Goal: Information Seeking & Learning: Understand process/instructions

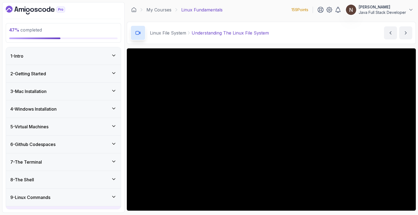
click at [57, 111] on h3 "4 - Windows Installation" at bounding box center [33, 109] width 46 height 7
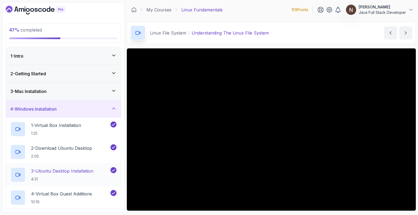
click at [57, 170] on p "3 - Ubuntu Desktop Installation" at bounding box center [62, 171] width 62 height 7
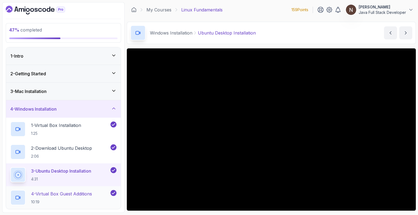
click at [57, 193] on p "4 - Virtual Box Guest Additions" at bounding box center [61, 194] width 61 height 7
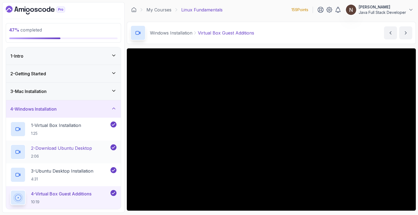
click at [67, 149] on p "2 - Download Ubuntu Desktop" at bounding box center [61, 148] width 61 height 7
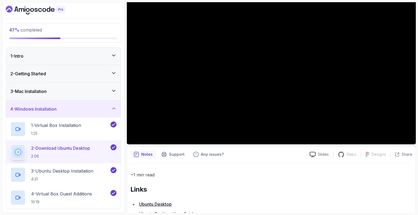
scroll to position [70, 0]
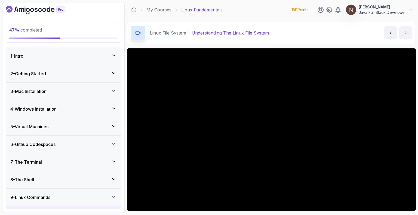
click at [54, 107] on h3 "4 - Windows Installation" at bounding box center [33, 109] width 46 height 7
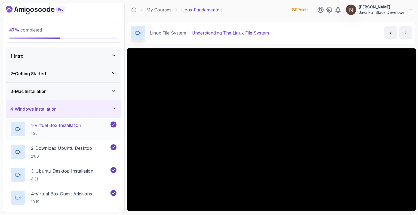
click at [57, 125] on p "1 - Virtual Box Installation" at bounding box center [56, 125] width 50 height 7
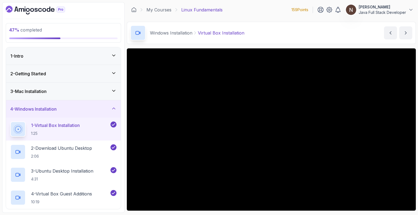
scroll to position [84, 0]
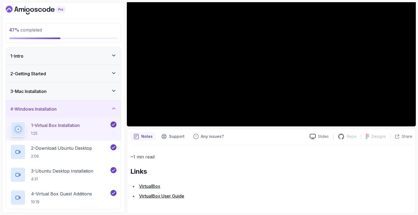
click at [155, 187] on link "VirtualBox" at bounding box center [149, 186] width 21 height 5
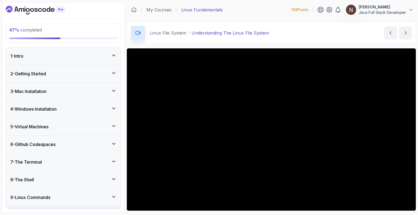
click at [63, 109] on div "4 - Windows Installation" at bounding box center [63, 109] width 106 height 7
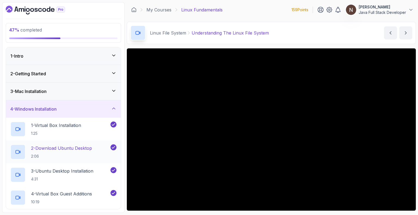
click at [63, 147] on p "2 - Download Ubuntu Desktop" at bounding box center [61, 148] width 61 height 7
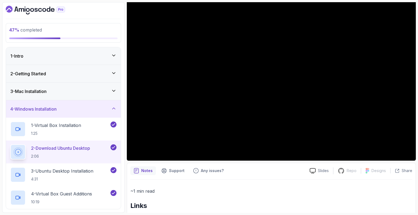
scroll to position [84, 0]
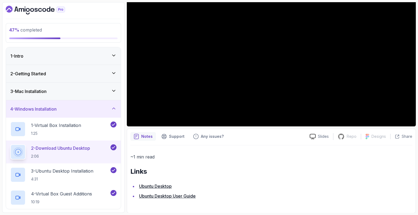
click at [163, 196] on link "Ubuntu Desktop User Guide" at bounding box center [167, 195] width 57 height 5
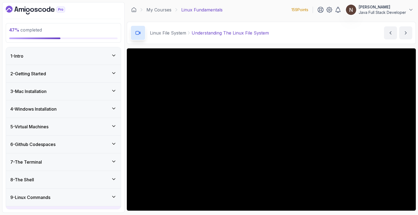
click at [43, 109] on h3 "4 - Windows Installation" at bounding box center [33, 109] width 46 height 7
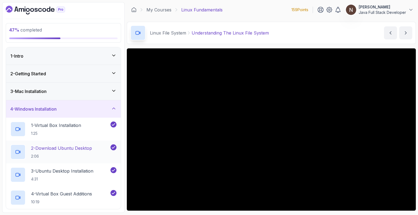
click at [58, 146] on p "2 - Download Ubuntu Desktop" at bounding box center [61, 148] width 61 height 7
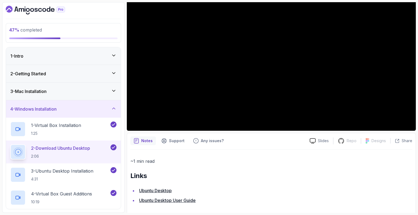
scroll to position [81, 0]
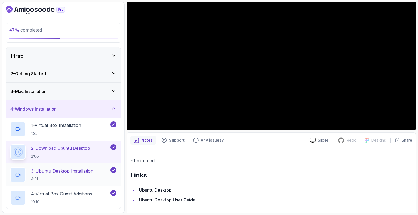
click at [51, 174] on p "3 - Ubuntu Desktop Installation" at bounding box center [62, 171] width 62 height 7
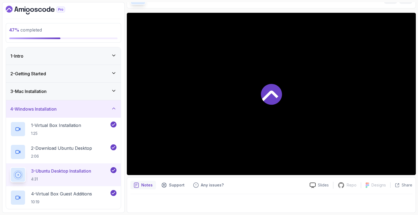
scroll to position [35, 0]
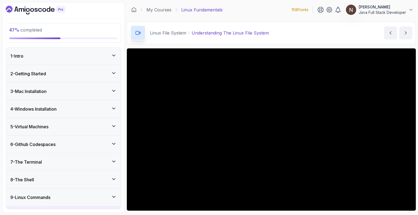
click at [34, 106] on h3 "4 - Windows Installation" at bounding box center [33, 109] width 46 height 7
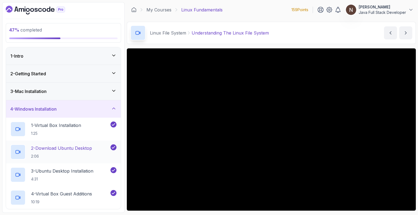
click at [57, 147] on p "2 - Download Ubuntu Desktop" at bounding box center [61, 148] width 61 height 7
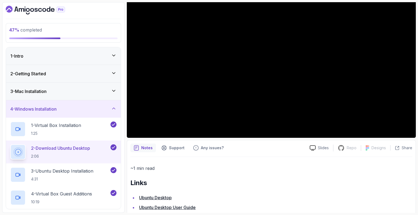
scroll to position [78, 0]
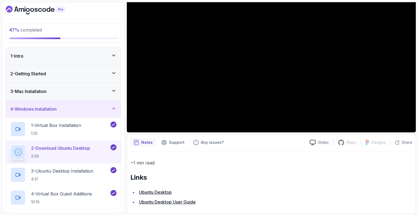
click at [160, 192] on link "Ubuntu Desktop" at bounding box center [155, 192] width 33 height 5
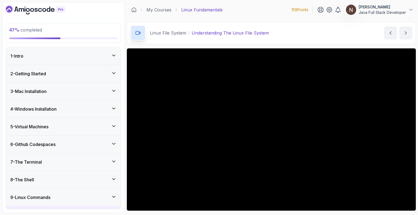
click at [50, 109] on h3 "4 - Windows Installation" at bounding box center [33, 109] width 46 height 7
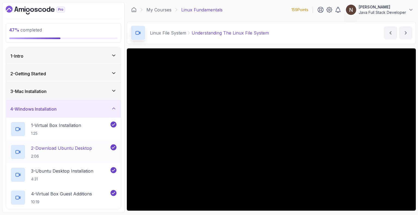
click at [60, 147] on p "2 - Download Ubuntu Desktop" at bounding box center [61, 148] width 61 height 7
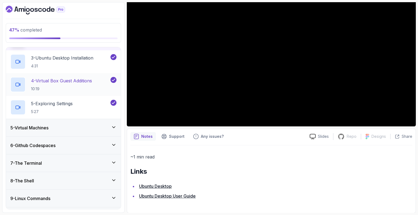
scroll to position [121, 0]
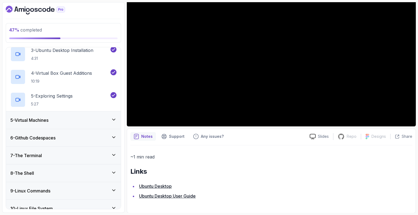
click at [78, 119] on div "5 - Virtual Machines" at bounding box center [63, 120] width 106 height 7
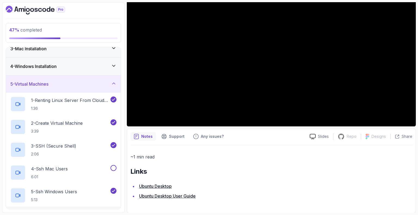
scroll to position [42, 0]
click at [76, 85] on div "5 - Virtual Machines" at bounding box center [63, 84] width 106 height 7
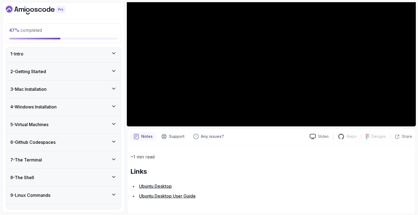
scroll to position [0, 0]
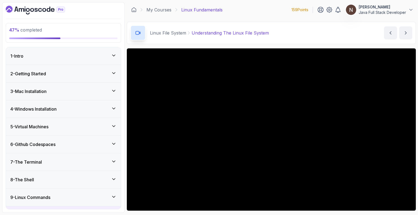
click at [51, 109] on h3 "4 - Windows Installation" at bounding box center [33, 109] width 46 height 7
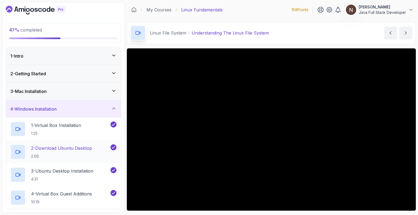
click at [59, 149] on p "2 - Download Ubuntu Desktop" at bounding box center [61, 148] width 61 height 7
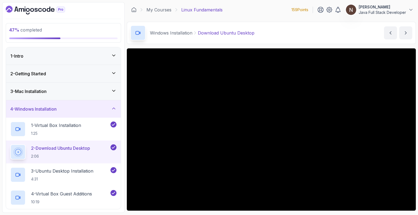
scroll to position [84, 0]
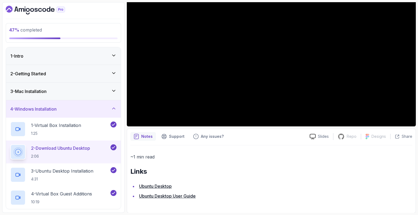
click at [163, 197] on link "Ubuntu Desktop User Guide" at bounding box center [167, 195] width 57 height 5
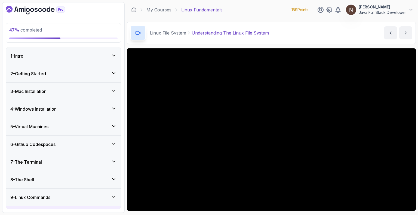
click at [42, 107] on h3 "4 - Windows Installation" at bounding box center [33, 109] width 46 height 7
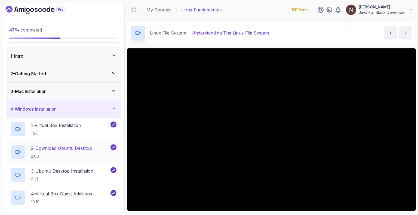
click at [60, 149] on p "2 - Download Ubuntu Desktop" at bounding box center [61, 148] width 61 height 7
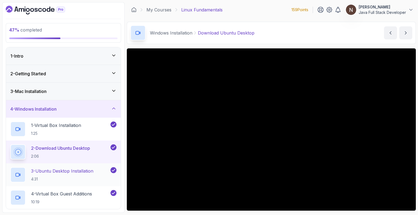
click at [64, 169] on p "3 - Ubuntu Desktop Installation" at bounding box center [62, 171] width 62 height 7
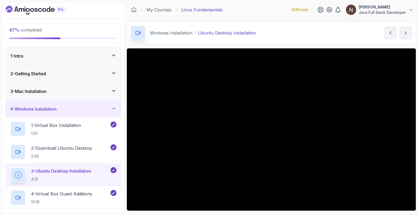
scroll to position [35, 0]
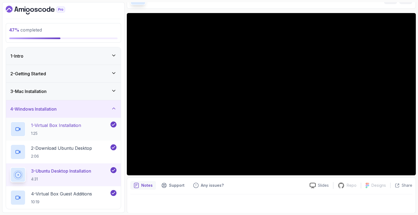
click at [60, 124] on p "1 - Virtual Box Installation" at bounding box center [56, 125] width 50 height 7
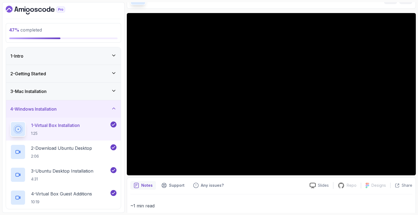
scroll to position [84, 0]
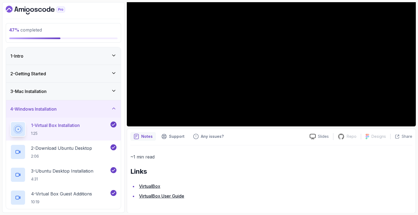
click at [149, 185] on link "VirtualBox" at bounding box center [149, 186] width 21 height 5
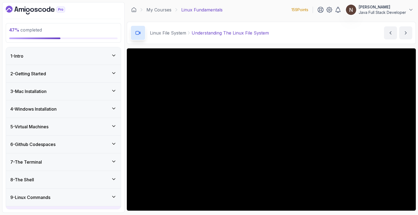
click at [54, 106] on h3 "4 - Windows Installation" at bounding box center [33, 109] width 46 height 7
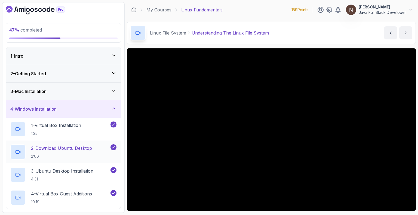
click at [58, 146] on p "2 - Download Ubuntu Desktop" at bounding box center [61, 148] width 61 height 7
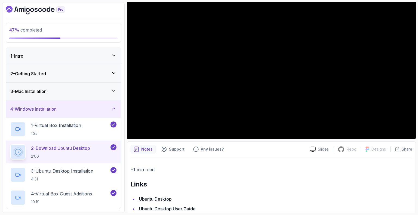
scroll to position [72, 0]
click at [161, 199] on link "Ubuntu Desktop" at bounding box center [155, 198] width 33 height 5
